Goal: Check status: Check status

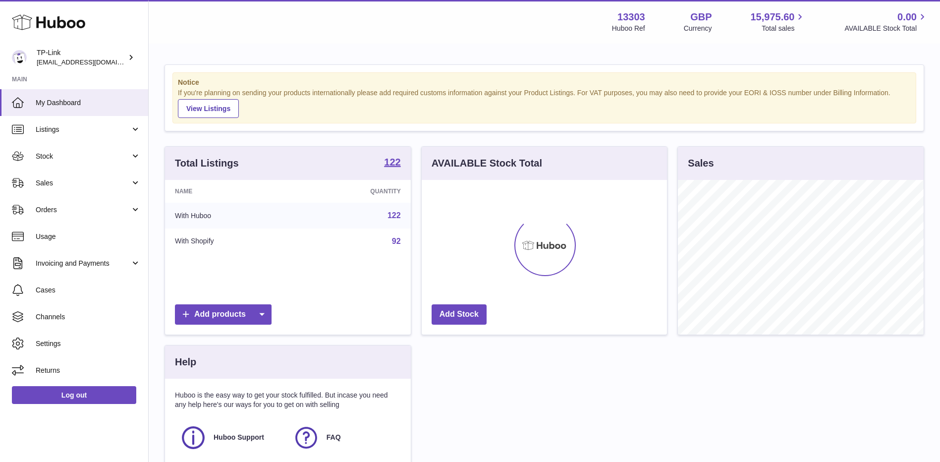
scroll to position [155, 245]
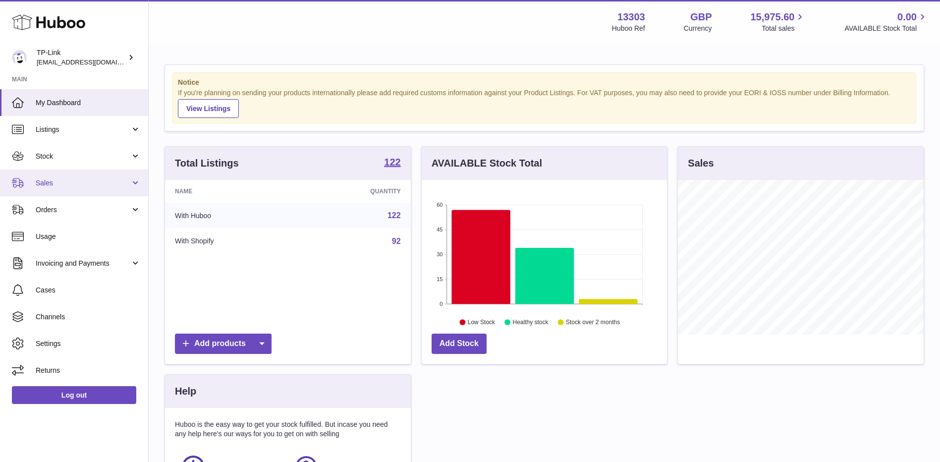
click at [80, 186] on span "Sales" at bounding box center [83, 182] width 95 height 9
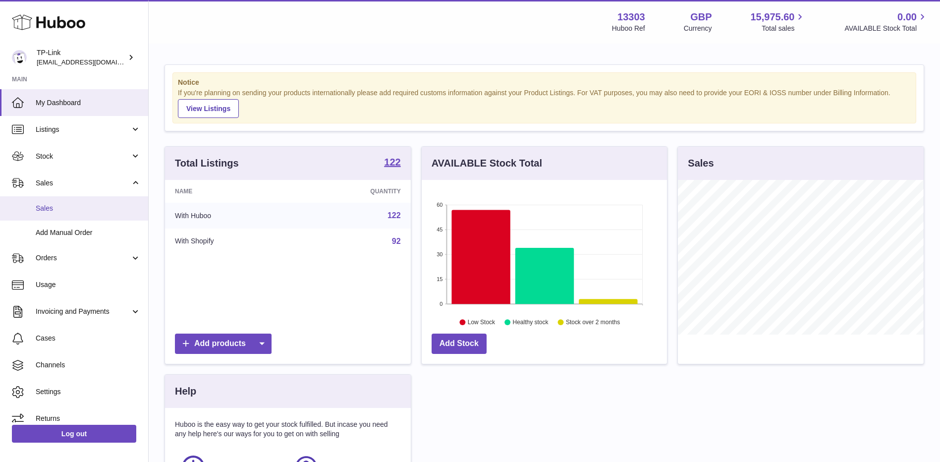
click at [72, 207] on span "Sales" at bounding box center [88, 208] width 105 height 9
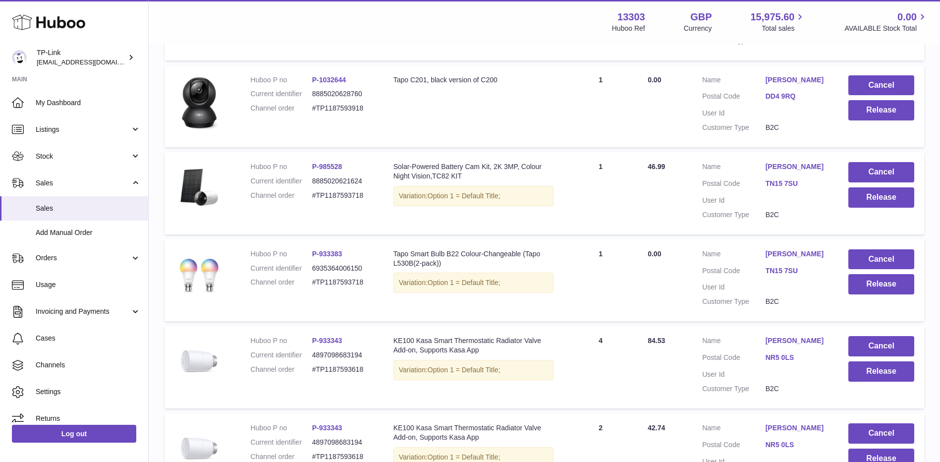
scroll to position [760, 0]
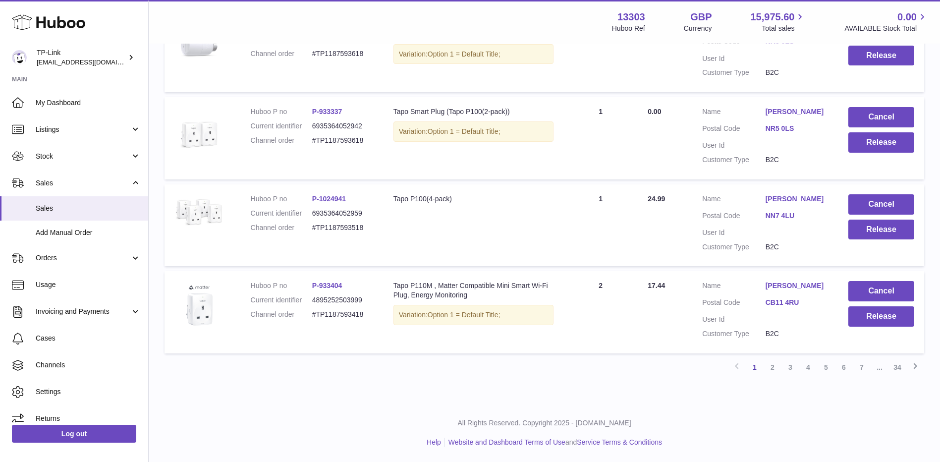
click at [776, 369] on link "2" at bounding box center [772, 367] width 18 height 18
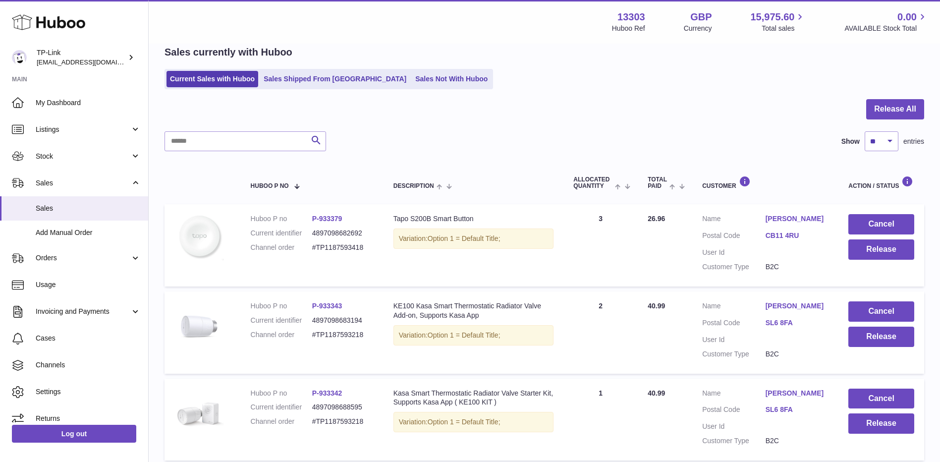
scroll to position [779, 0]
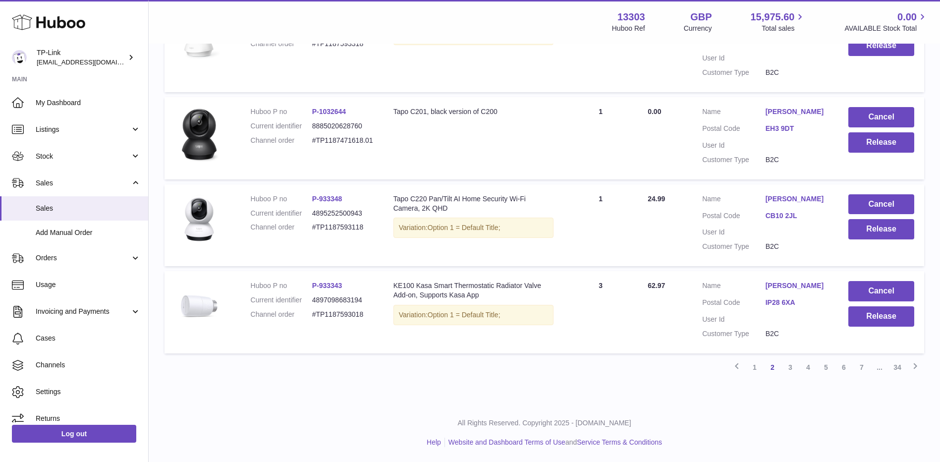
click at [809, 371] on link "4" at bounding box center [808, 367] width 18 height 18
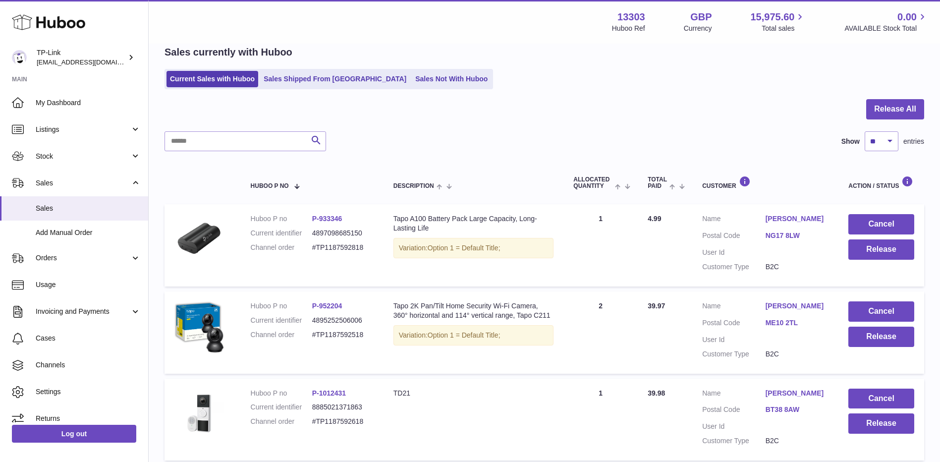
scroll to position [760, 0]
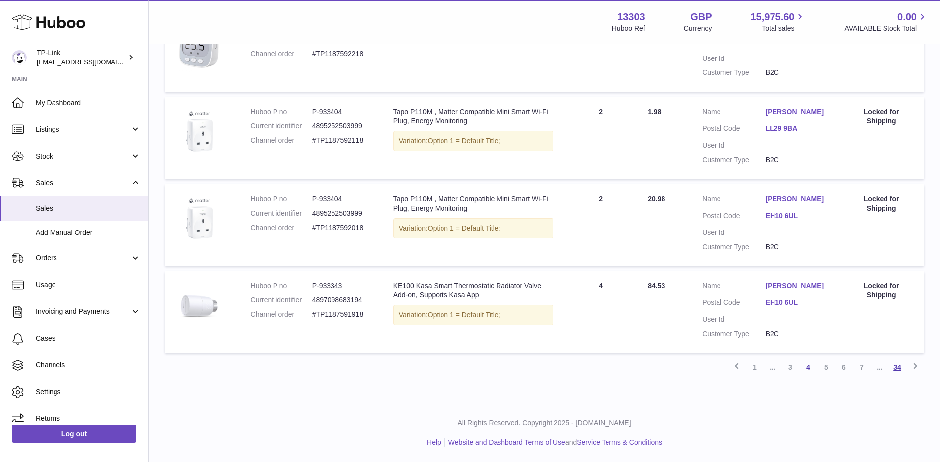
click at [902, 369] on link "34" at bounding box center [897, 367] width 18 height 18
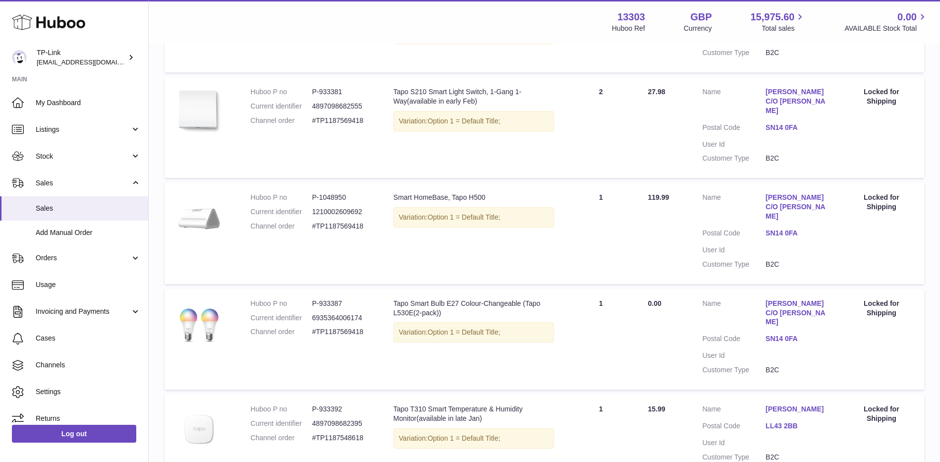
scroll to position [292, 0]
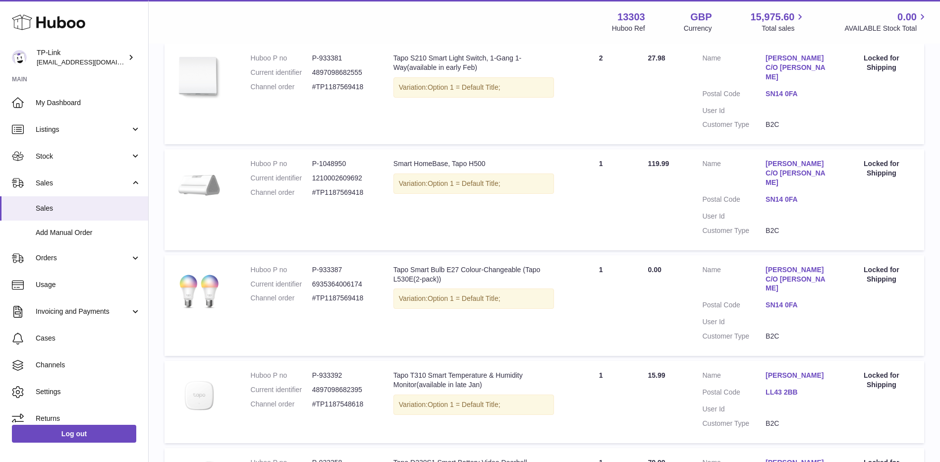
click at [878, 118] on td "Action / Status Locked for Shipping" at bounding box center [880, 94] width 85 height 101
click at [874, 105] on td "Action / Status Locked for Shipping" at bounding box center [880, 94] width 85 height 101
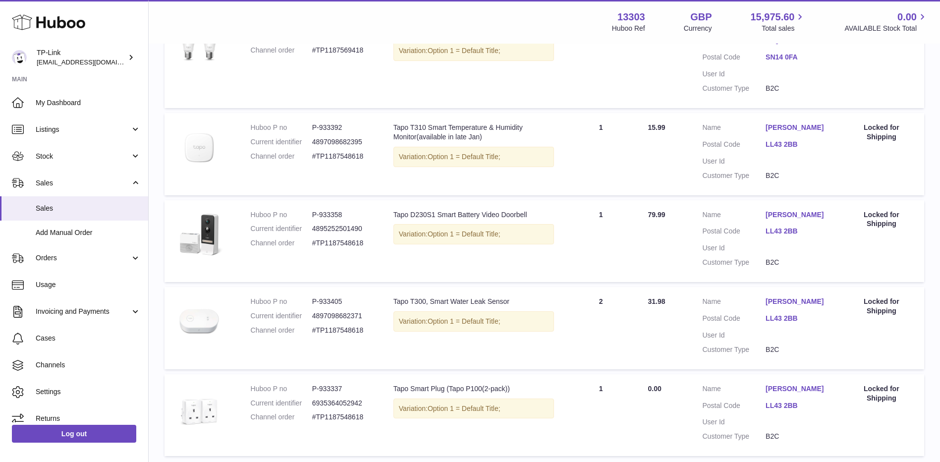
scroll to position [490, 0]
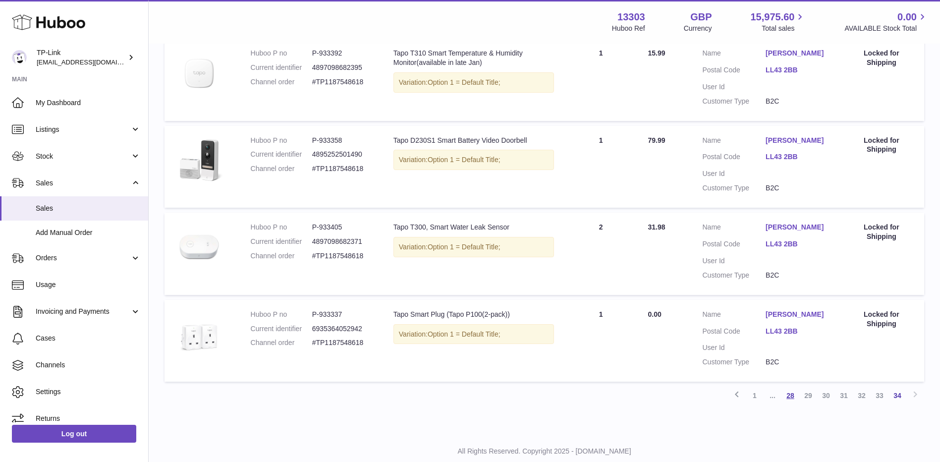
click at [791, 386] on link "28" at bounding box center [790, 395] width 18 height 18
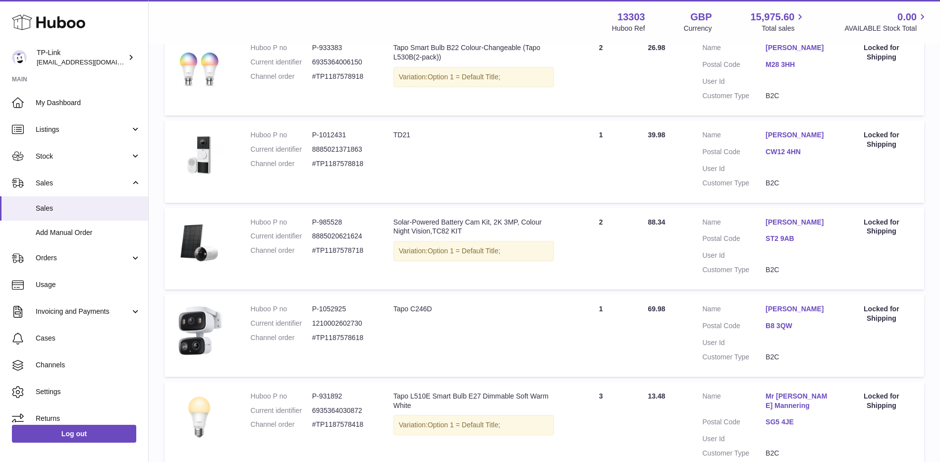
scroll to position [243, 0]
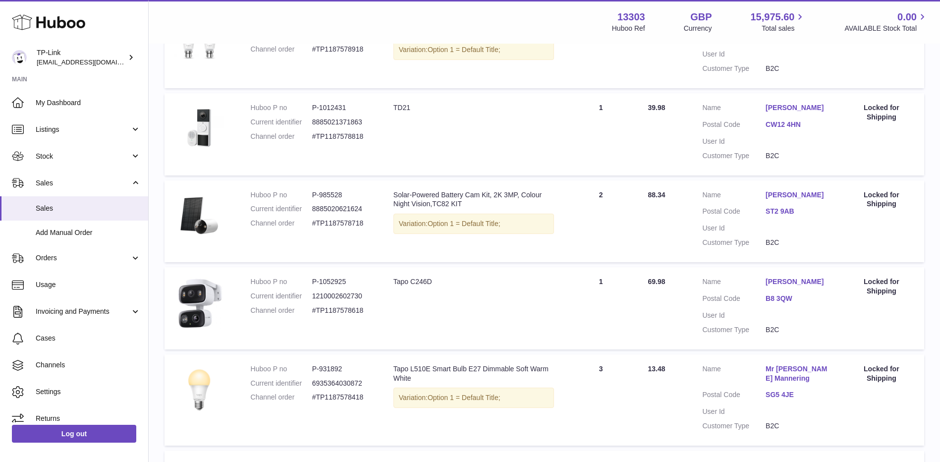
click at [387, 262] on td "Description Solar-Powered Battery Cam Kit, 2K 3MP, Colour Night Vision,TC82 KIT…" at bounding box center [473, 221] width 180 height 82
click at [401, 262] on td "Description Solar-Powered Battery Cam Kit, 2K 3MP, Colour Night Vision,TC82 KIT…" at bounding box center [473, 221] width 180 height 82
click at [88, 154] on span "Stock" at bounding box center [83, 156] width 95 height 9
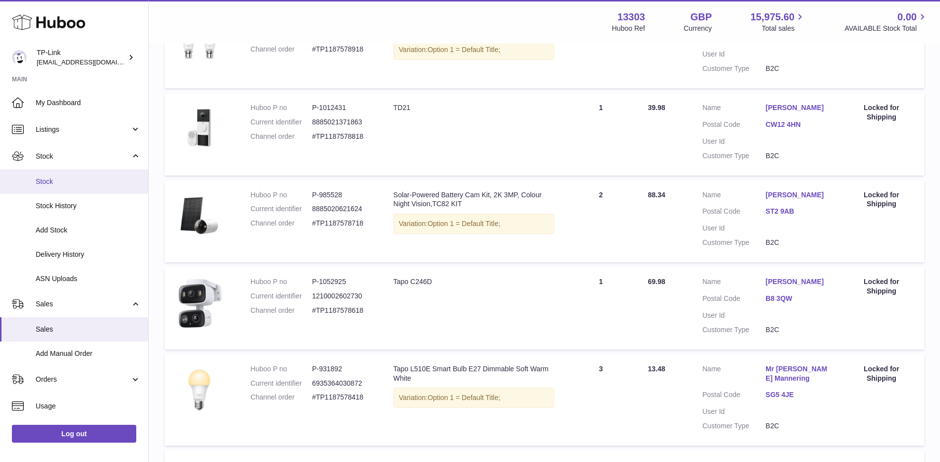
click at [67, 182] on span "Stock" at bounding box center [88, 181] width 105 height 9
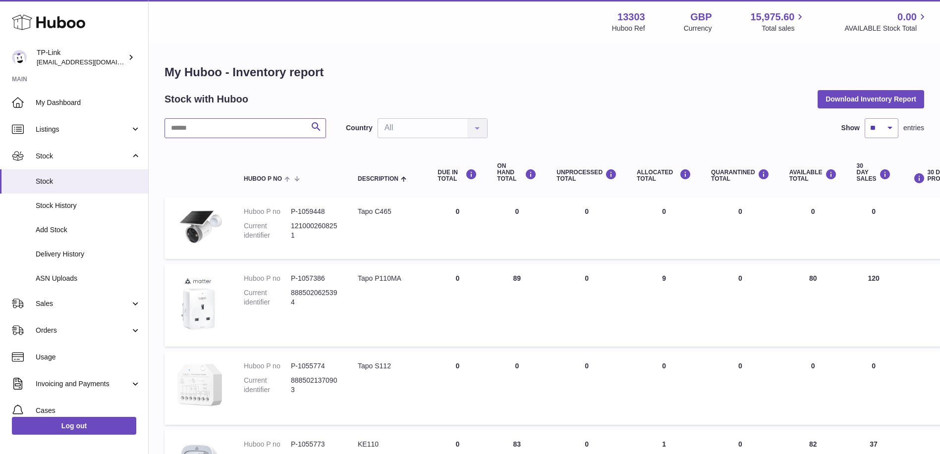
click at [218, 124] on input "text" at bounding box center [244, 128] width 161 height 20
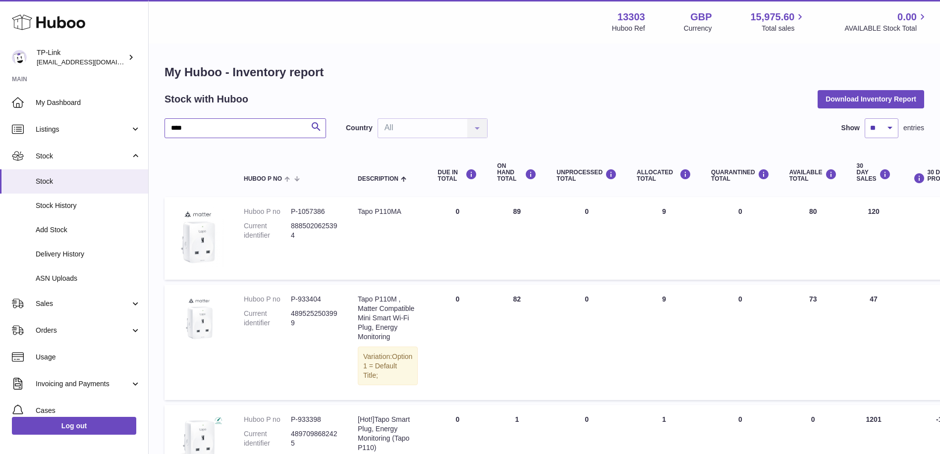
type input "****"
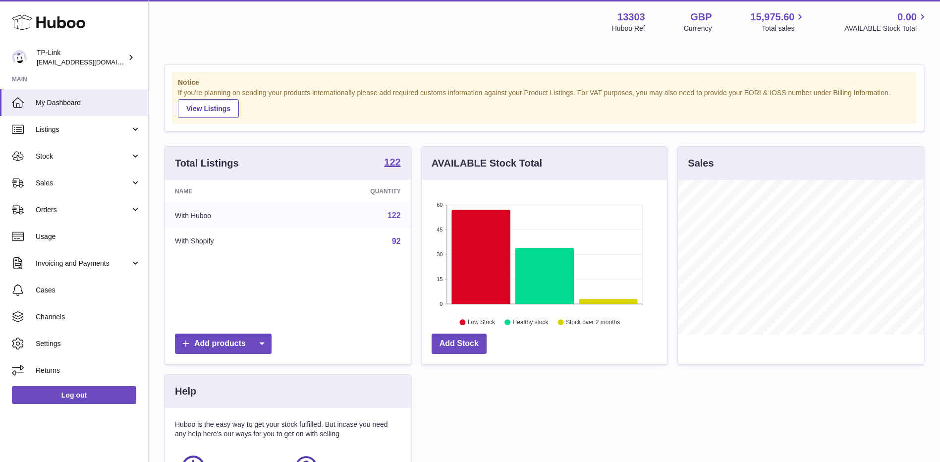
scroll to position [155, 245]
click at [91, 181] on span "Sales" at bounding box center [83, 182] width 95 height 9
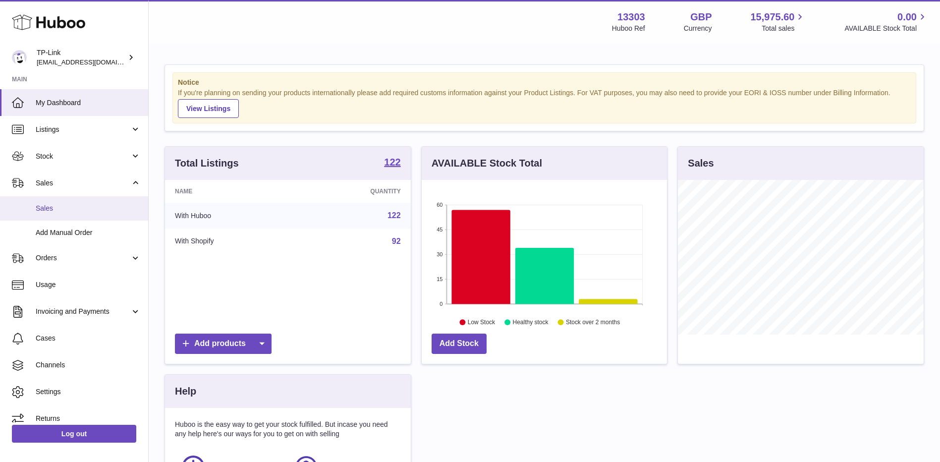
click at [83, 210] on span "Sales" at bounding box center [88, 208] width 105 height 9
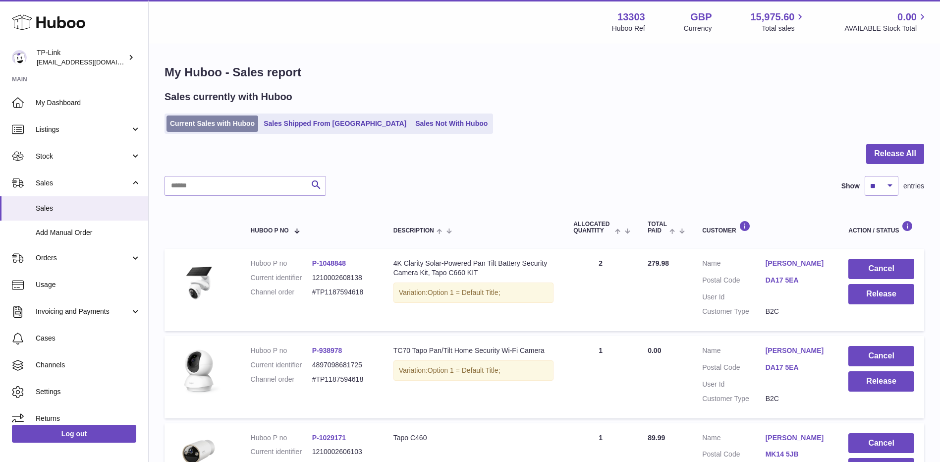
click at [212, 124] on link "Current Sales with Huboo" at bounding box center [212, 123] width 92 height 16
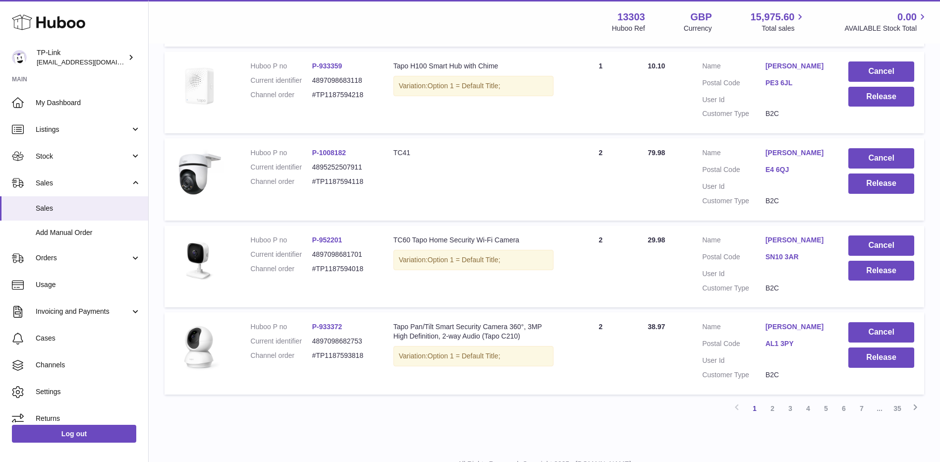
scroll to position [729, 0]
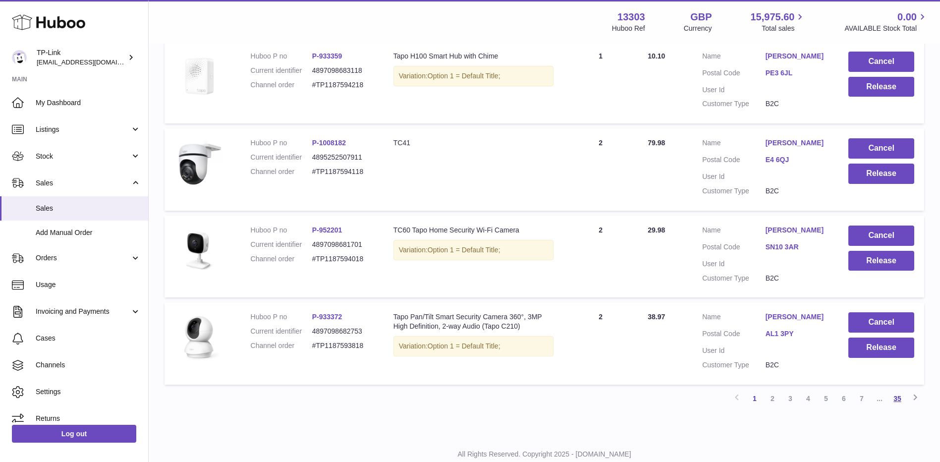
click at [896, 403] on link "35" at bounding box center [897, 398] width 18 height 18
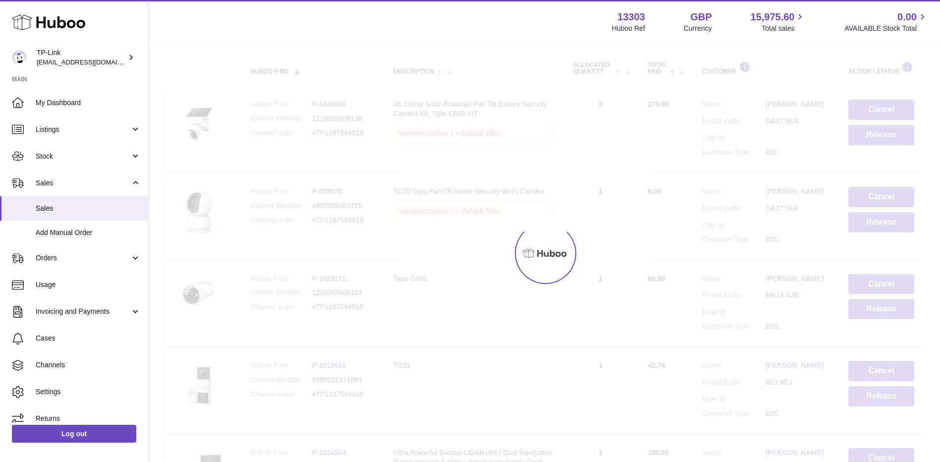
scroll to position [45, 0]
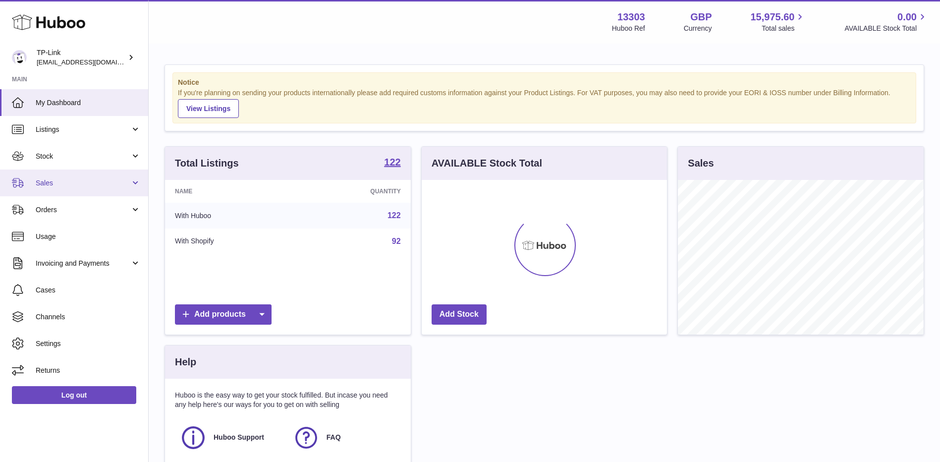
scroll to position [155, 245]
click at [68, 177] on link "Sales" at bounding box center [74, 182] width 148 height 27
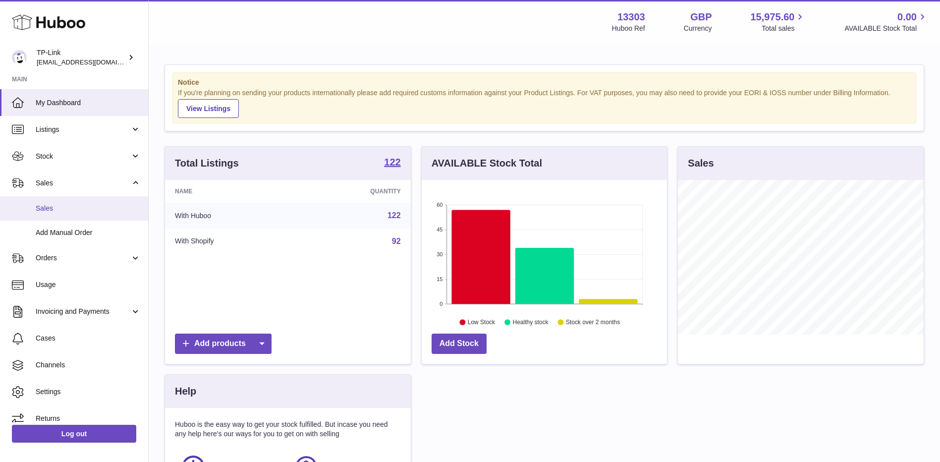
click at [52, 208] on span "Sales" at bounding box center [88, 208] width 105 height 9
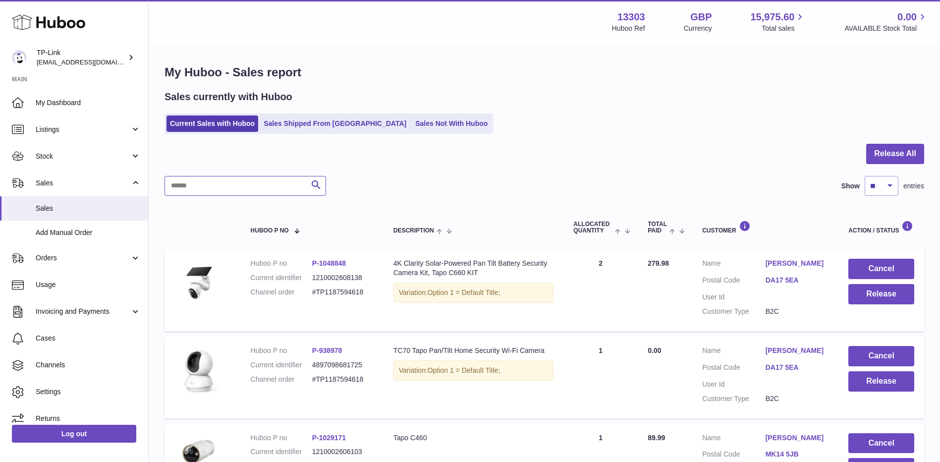
click at [238, 183] on input "text" at bounding box center [244, 186] width 161 height 20
paste input "**********"
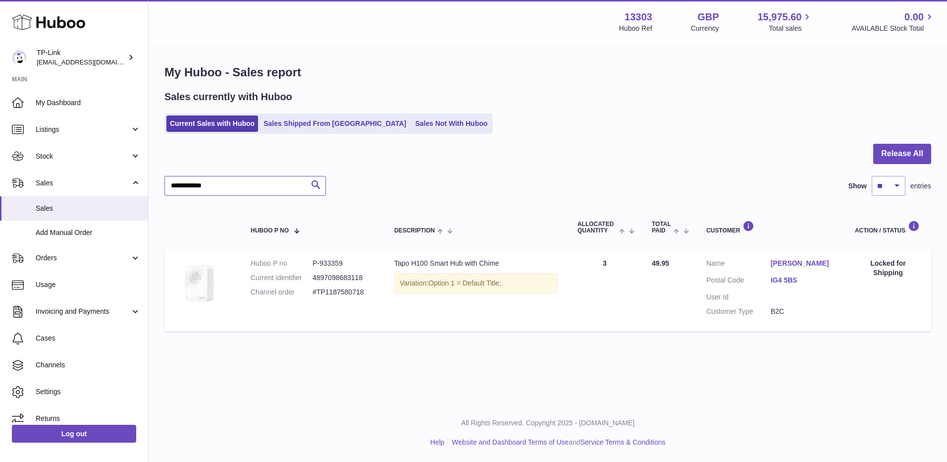
drag, startPoint x: 249, startPoint y: 187, endPoint x: 155, endPoint y: 185, distance: 94.1
click at [155, 185] on div "**********" at bounding box center [548, 200] width 798 height 311
paste input "text"
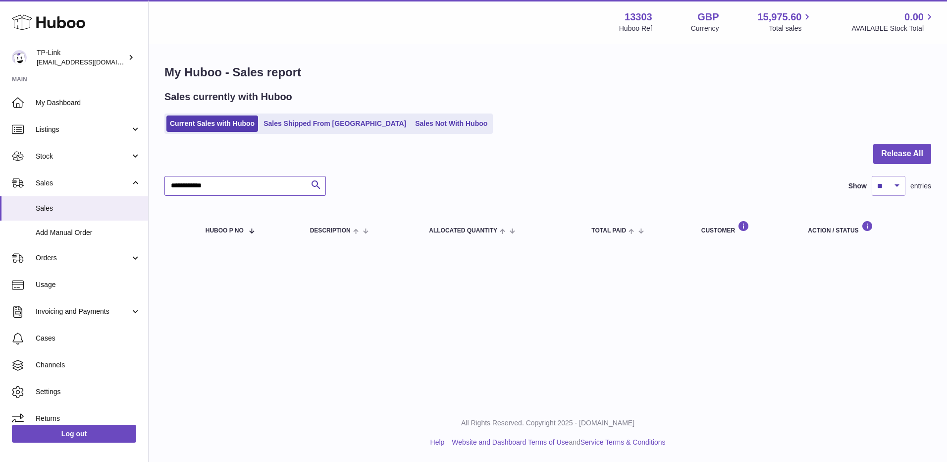
type input "**********"
drag, startPoint x: 235, startPoint y: 177, endPoint x: 148, endPoint y: 179, distance: 87.7
click at [148, 179] on div "**********" at bounding box center [473, 231] width 947 height 462
drag, startPoint x: 241, startPoint y: 127, endPoint x: 256, endPoint y: 111, distance: 22.1
click at [241, 127] on link "Current Sales with Huboo" at bounding box center [212, 123] width 92 height 16
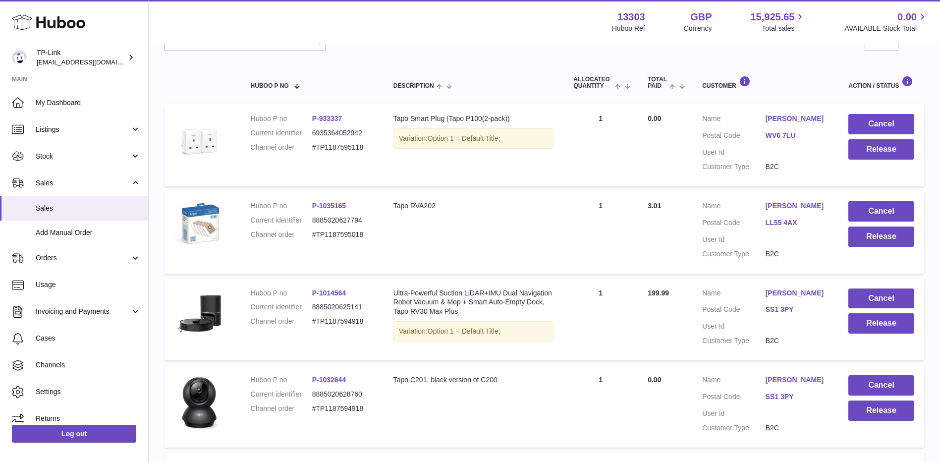
scroll to position [149, 0]
